Goal: Download file/media

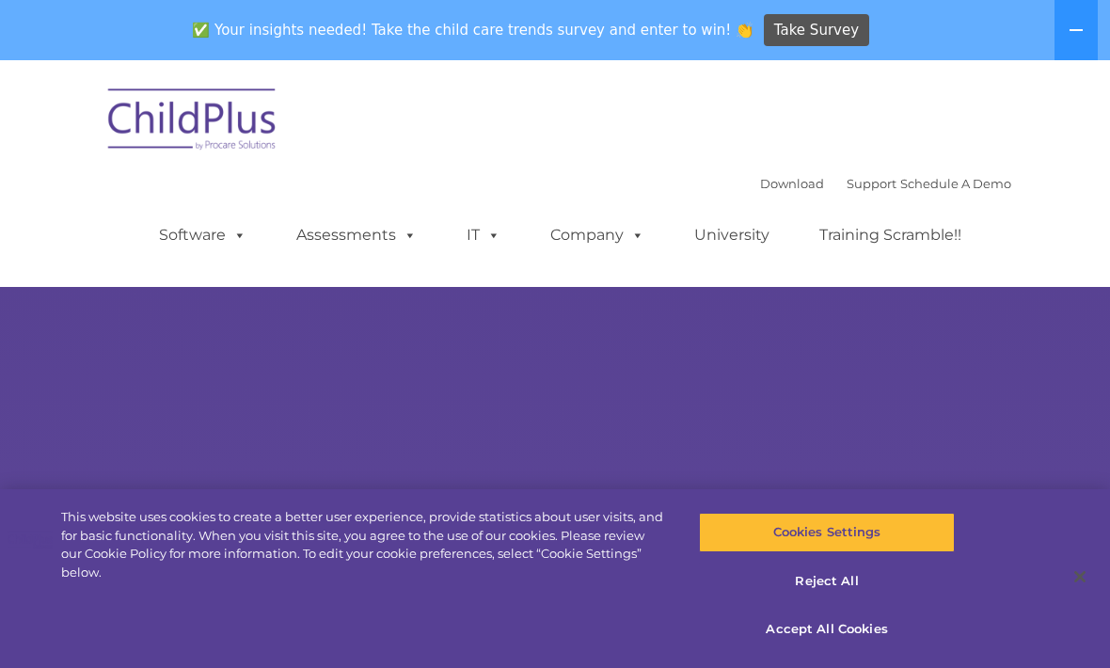
select select "MEDIUM"
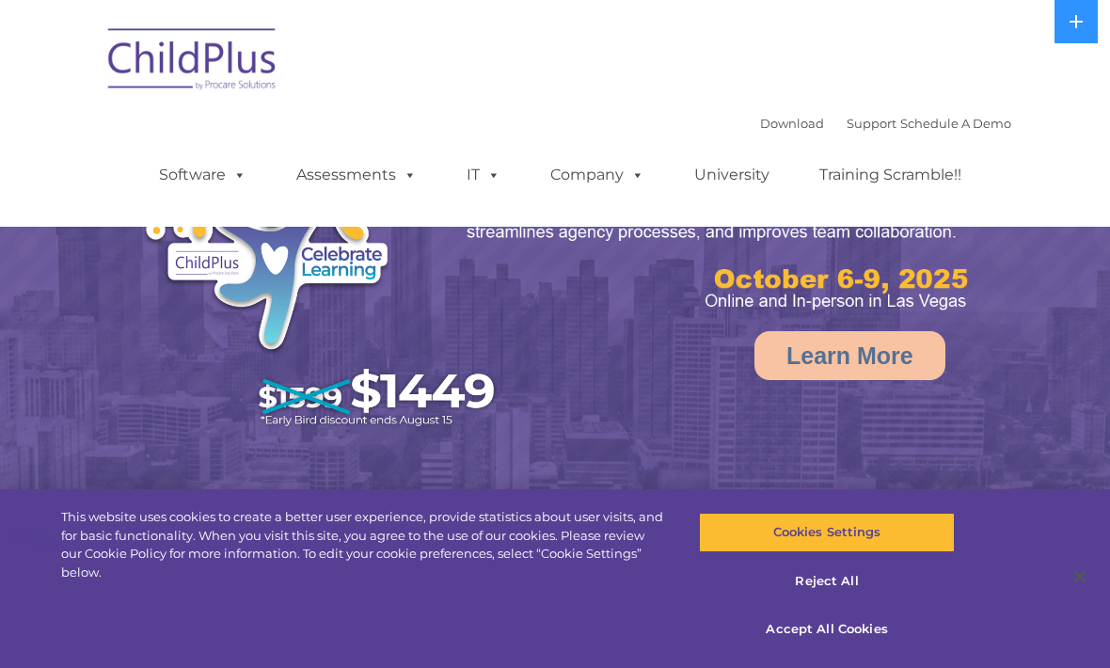
select select "MEDIUM"
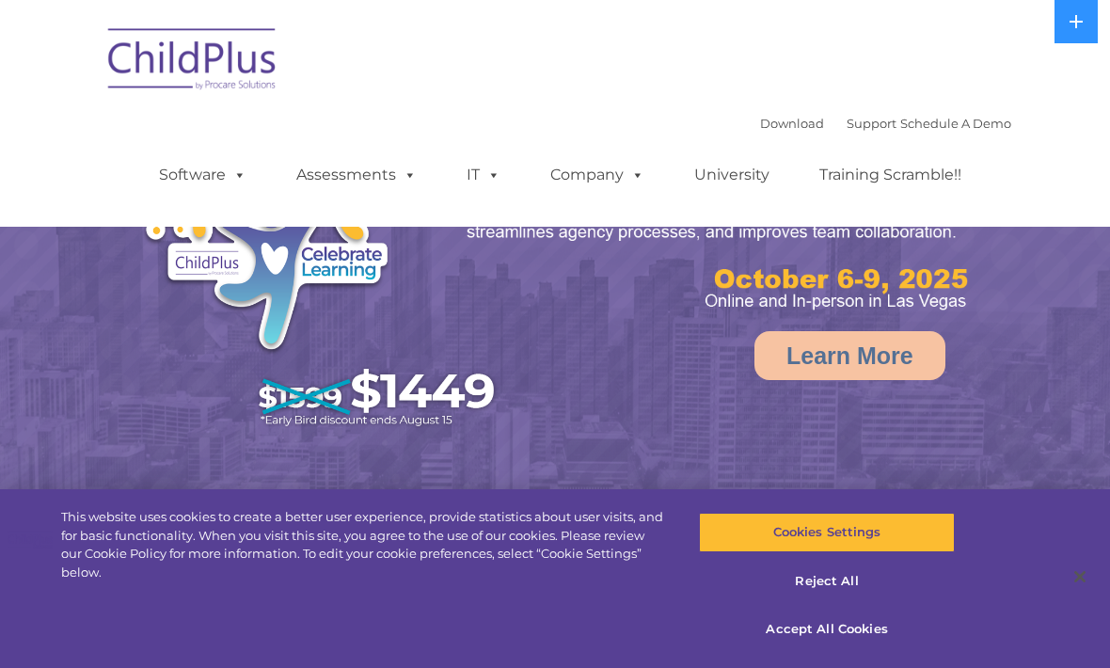
select select "MEDIUM"
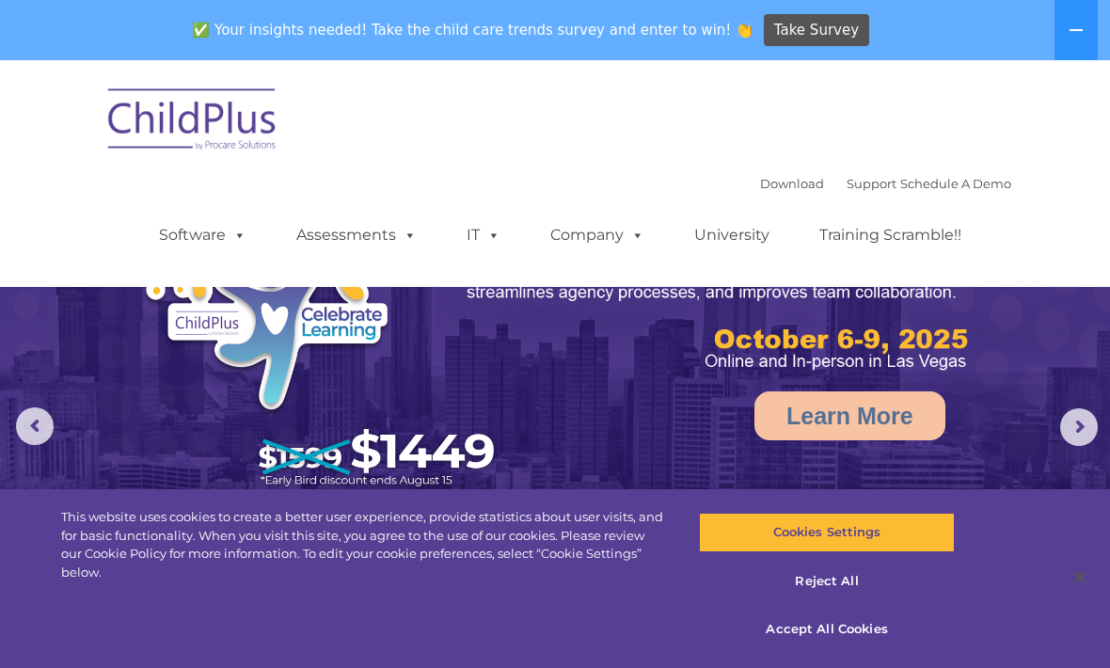
click at [765, 187] on link "Download" at bounding box center [792, 183] width 64 height 15
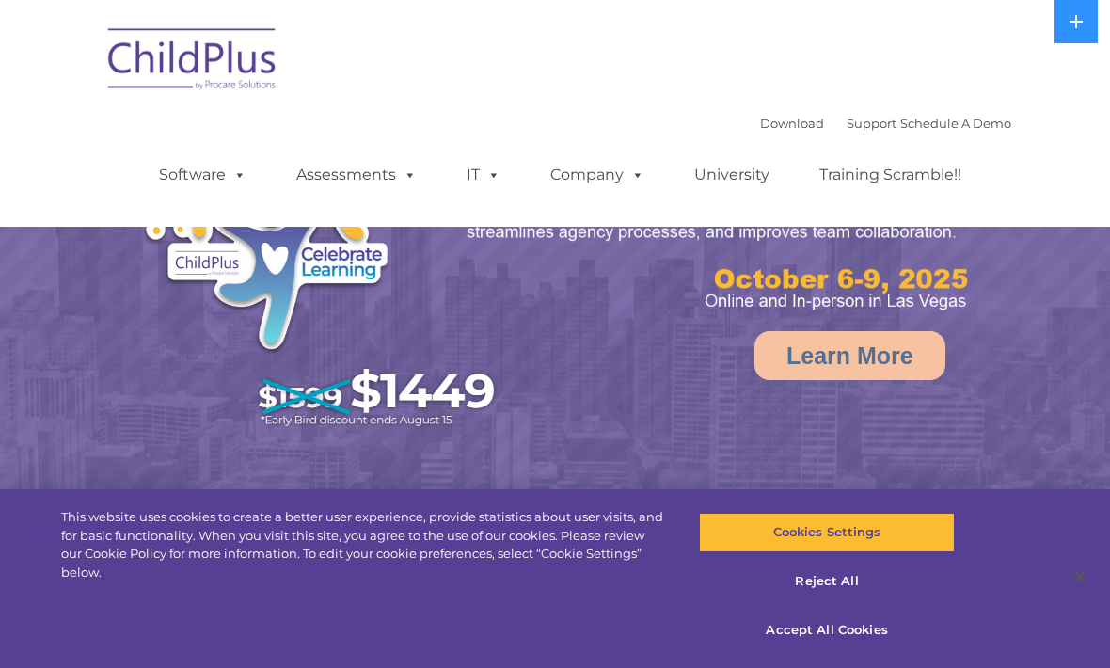
select select "MEDIUM"
